Goal: Find specific page/section: Find specific page/section

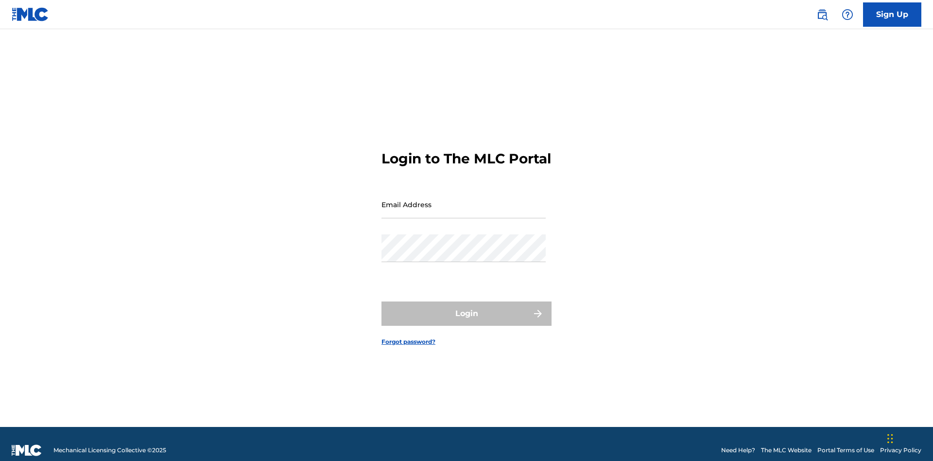
scroll to position [13, 0]
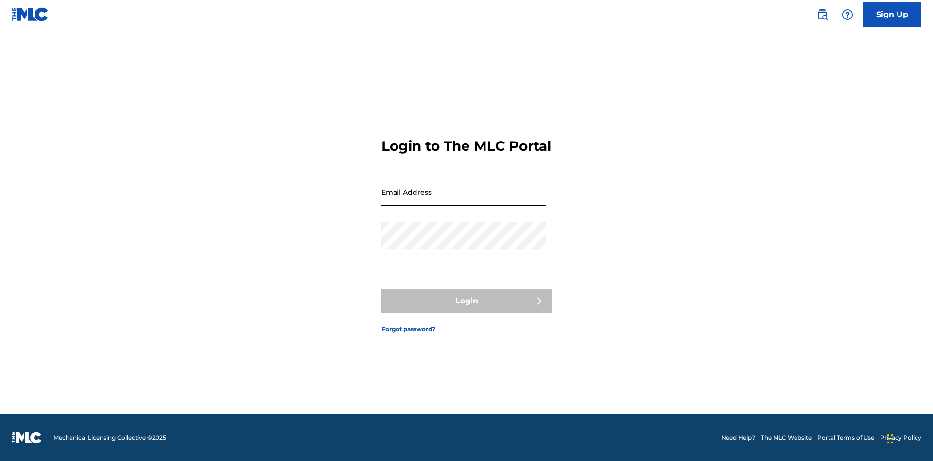
click at [464, 200] on input "Email Address" at bounding box center [464, 192] width 164 height 28
type input "[EMAIL_ADDRESS][DOMAIN_NAME]"
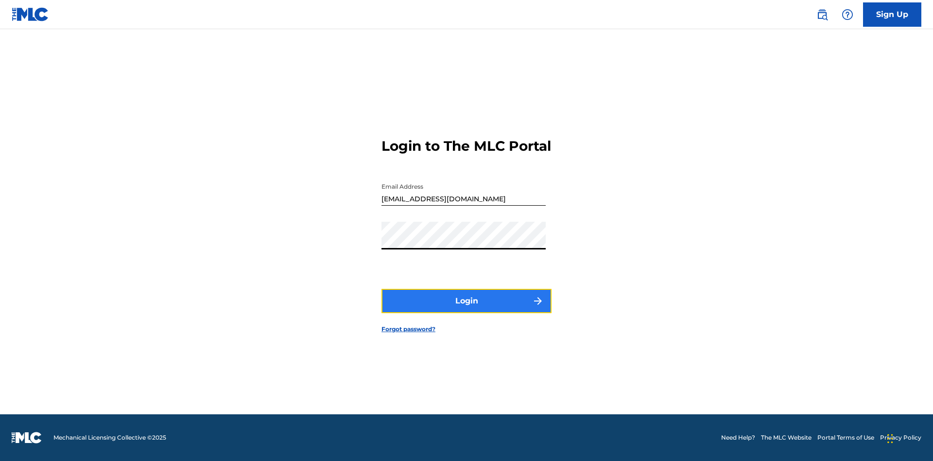
click at [467, 309] on button "Login" at bounding box center [467, 301] width 170 height 24
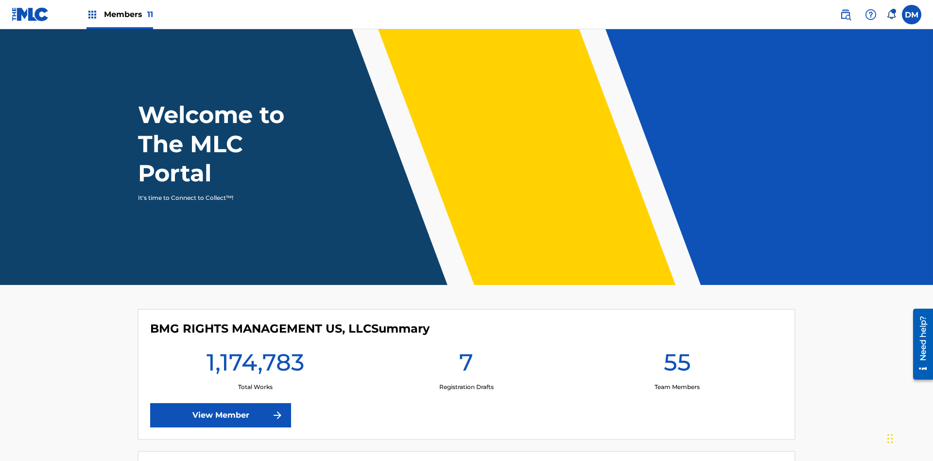
click at [120, 14] on span "Members 11" at bounding box center [128, 14] width 49 height 11
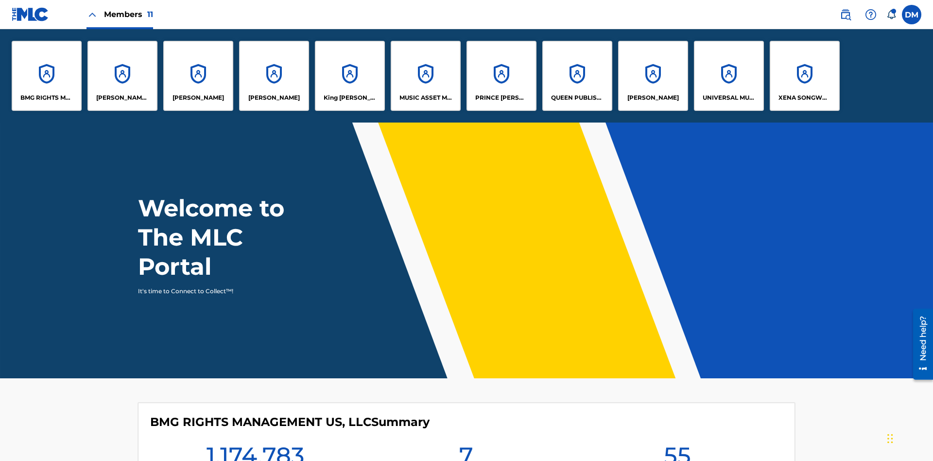
scroll to position [35, 0]
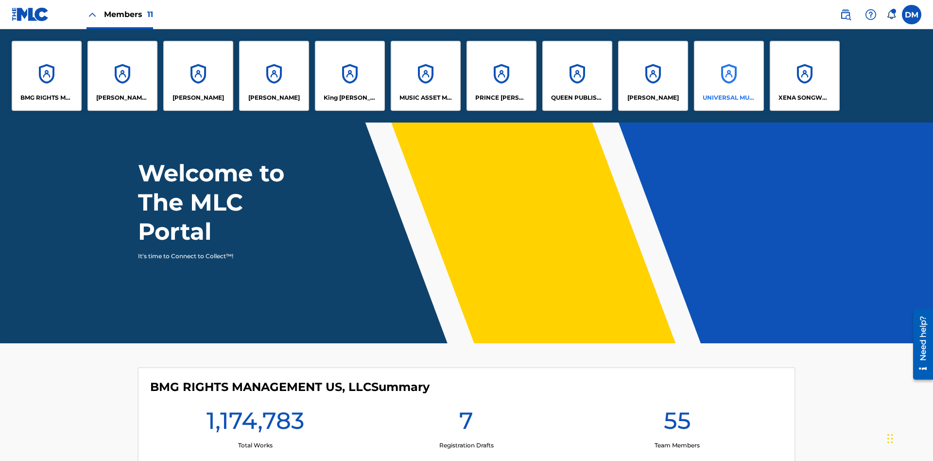
click at [728, 98] on p "UNIVERSAL MUSIC PUB GROUP" at bounding box center [729, 97] width 53 height 9
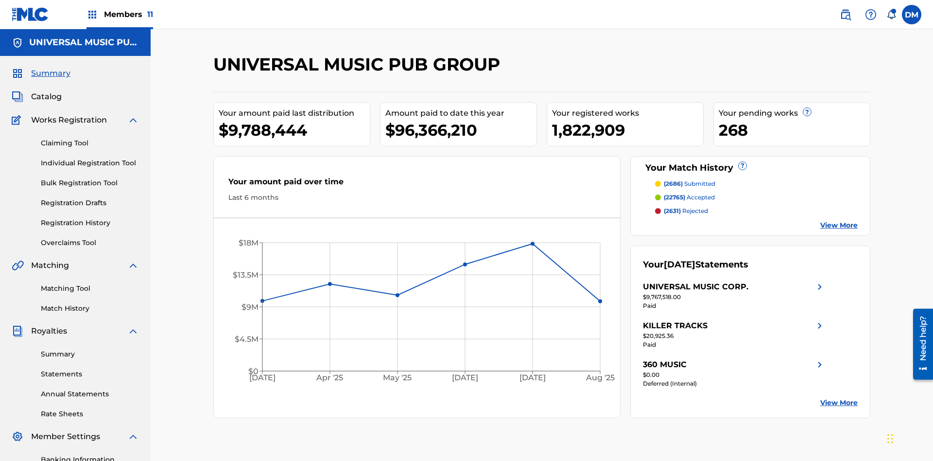
scroll to position [33, 0]
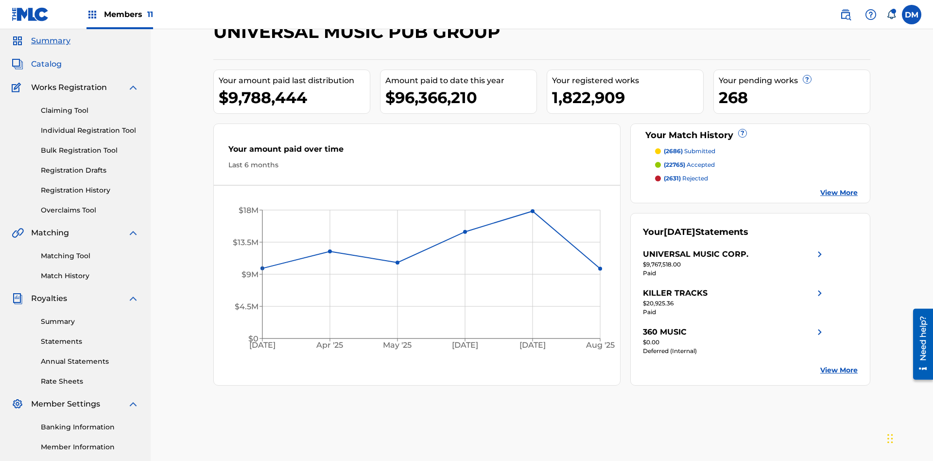
click at [46, 64] on span "Catalog" at bounding box center [46, 64] width 31 height 12
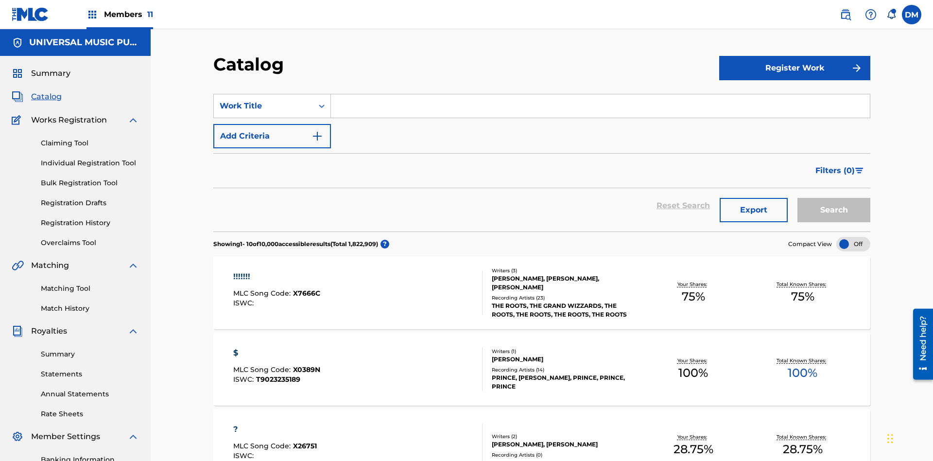
scroll to position [106, 0]
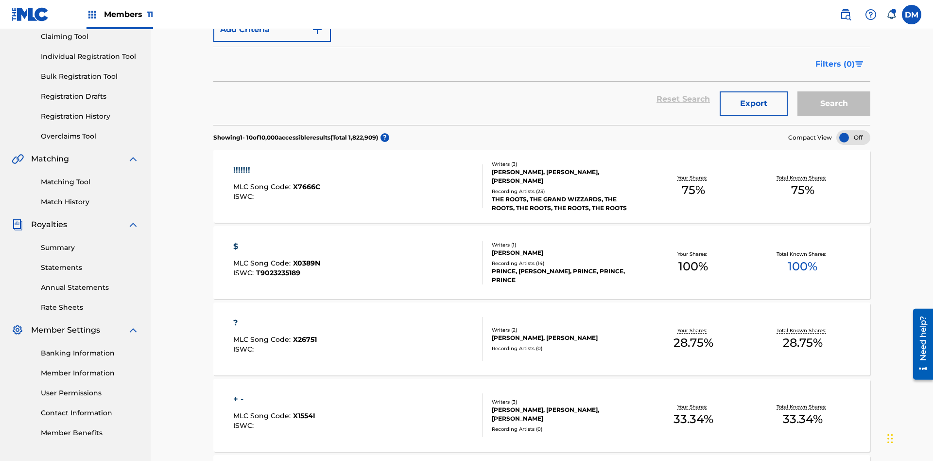
click at [835, 64] on span "Filters ( 0 )" at bounding box center [834, 64] width 39 height 12
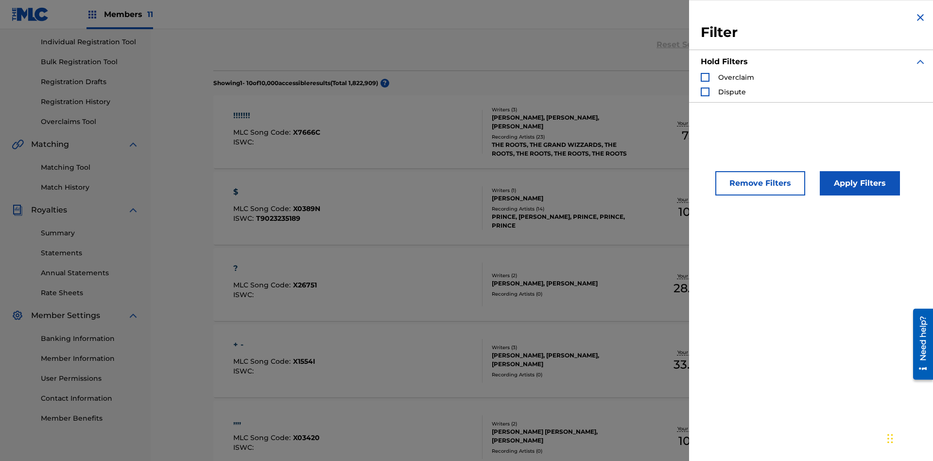
click at [705, 77] on div "Search Form" at bounding box center [705, 77] width 9 height 9
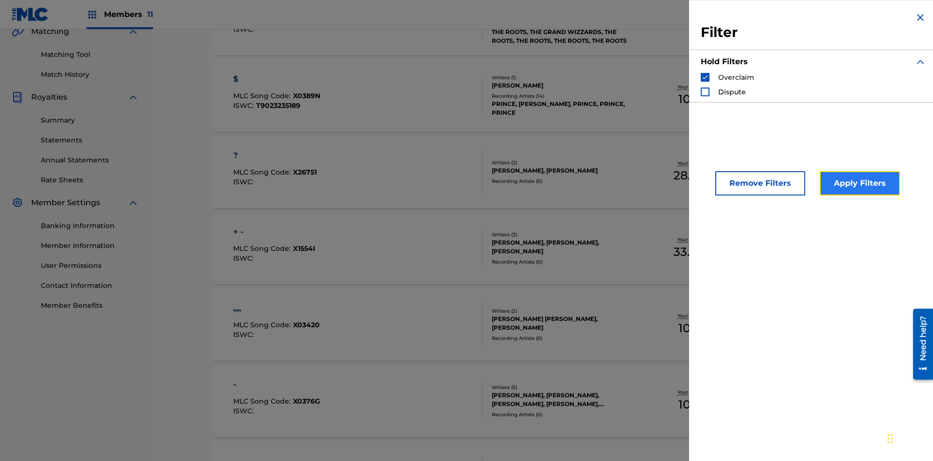
click at [858, 183] on button "Apply Filters" at bounding box center [860, 183] width 80 height 24
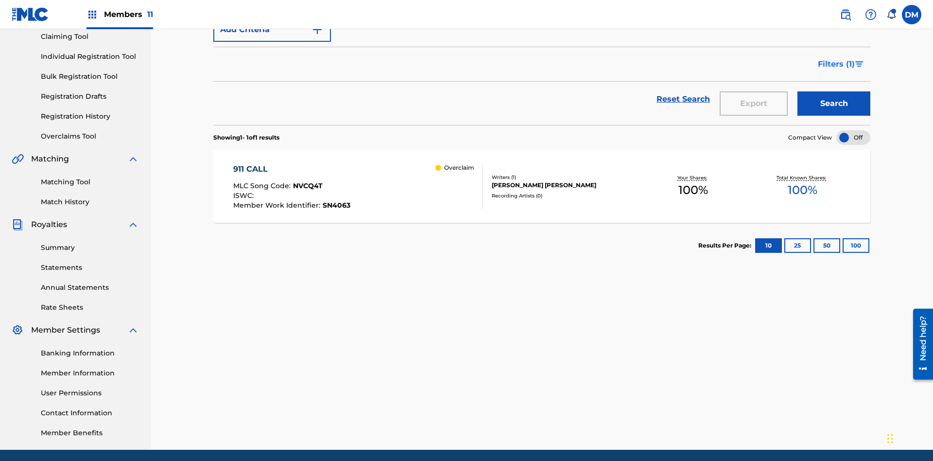
click at [836, 64] on span "Filters ( 1 )" at bounding box center [836, 64] width 37 height 12
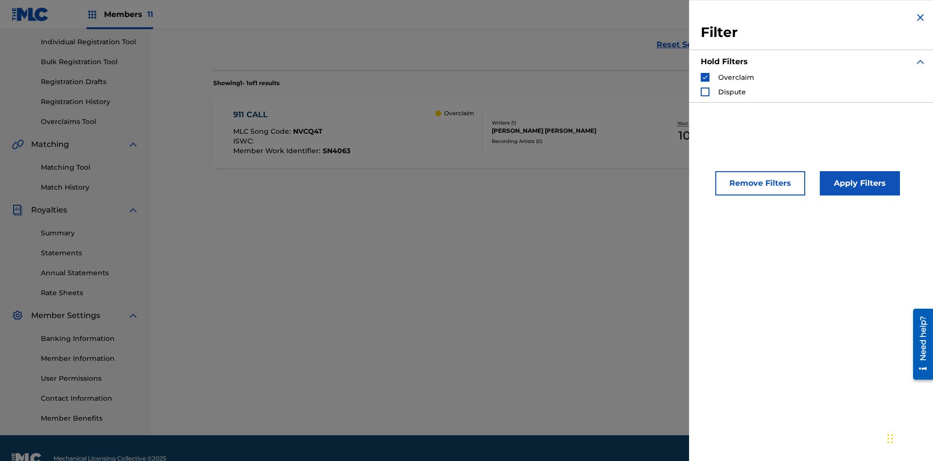
click at [705, 77] on img "Search Form" at bounding box center [705, 77] width 7 height 7
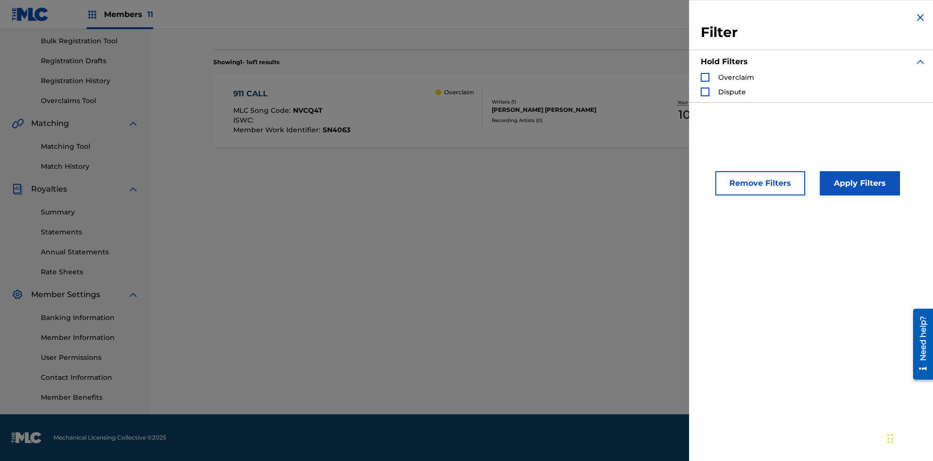
click at [705, 92] on div "Search Form" at bounding box center [705, 91] width 9 height 9
